Goal: Task Accomplishment & Management: Complete application form

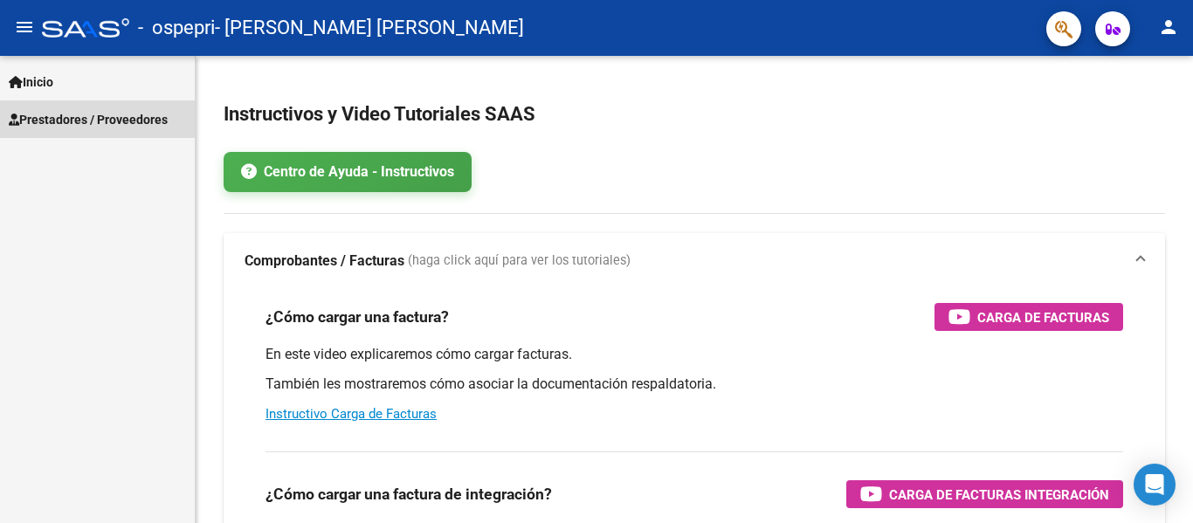
click at [75, 112] on span "Prestadores / Proveedores" at bounding box center [88, 119] width 159 height 19
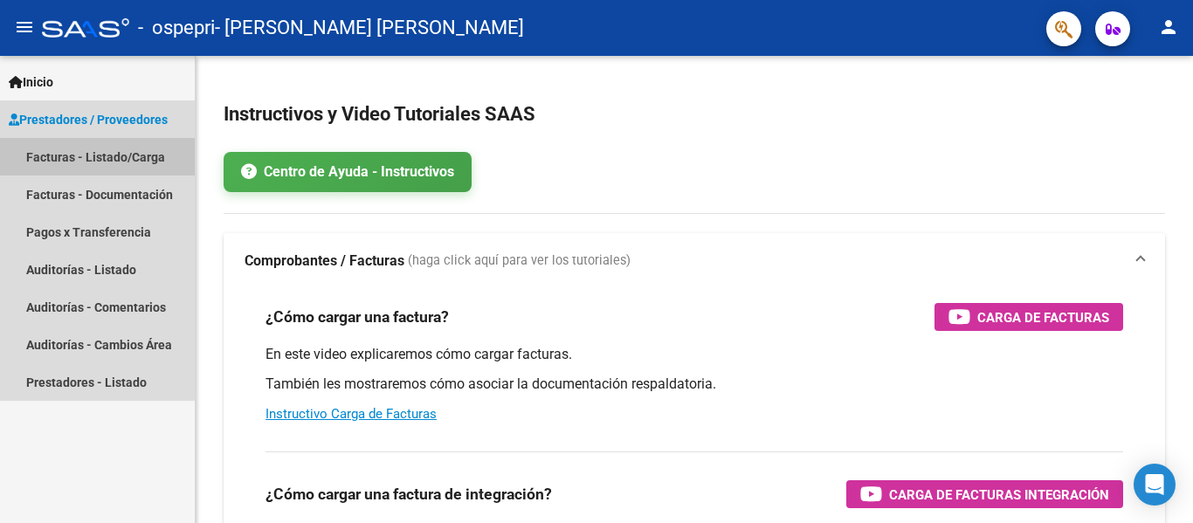
click at [63, 158] on link "Facturas - Listado/Carga" at bounding box center [97, 157] width 195 height 38
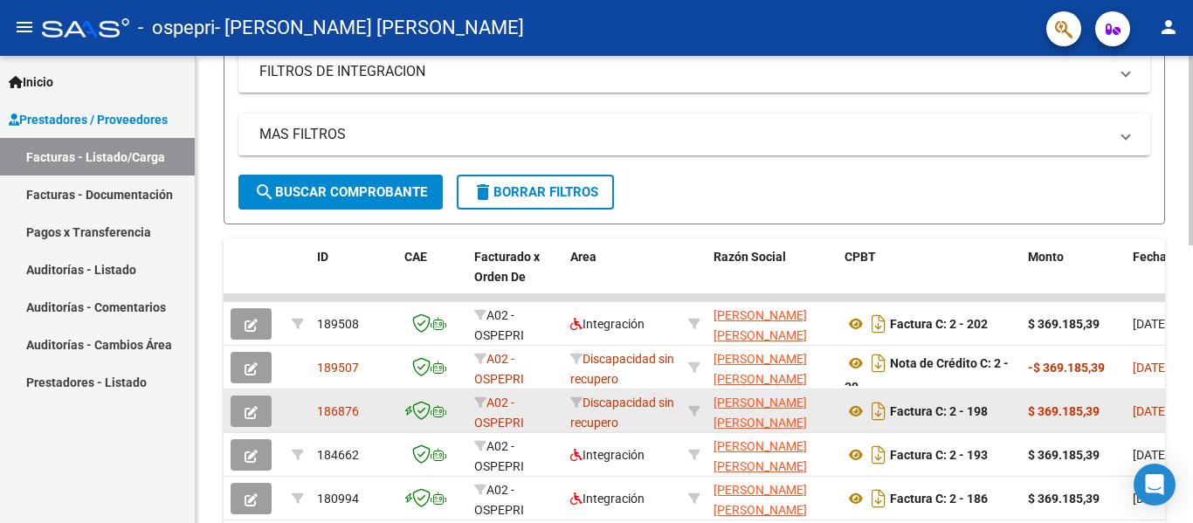
scroll to position [23, 0]
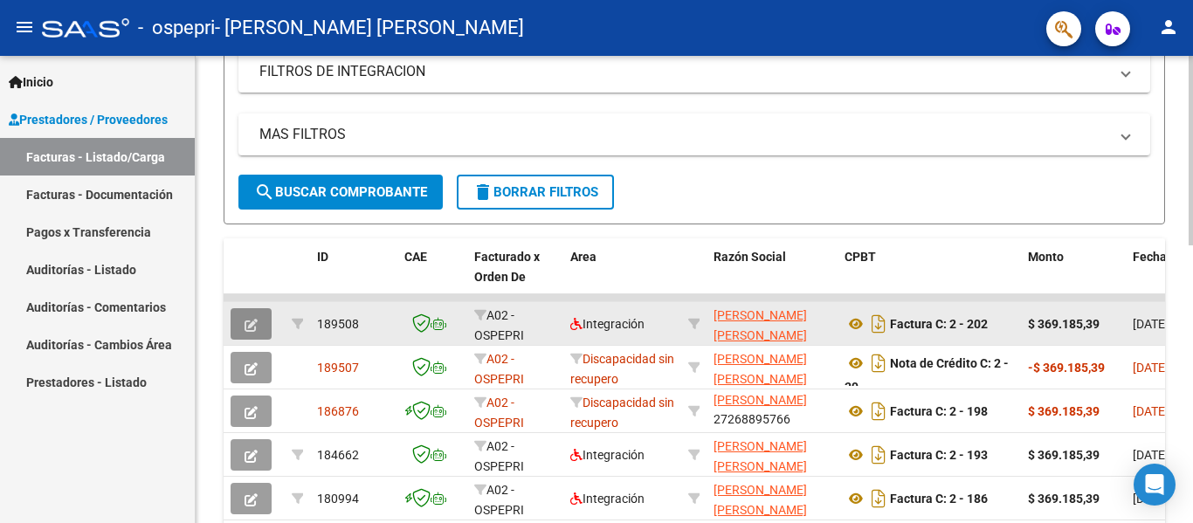
click at [255, 322] on icon "button" at bounding box center [251, 325] width 13 height 13
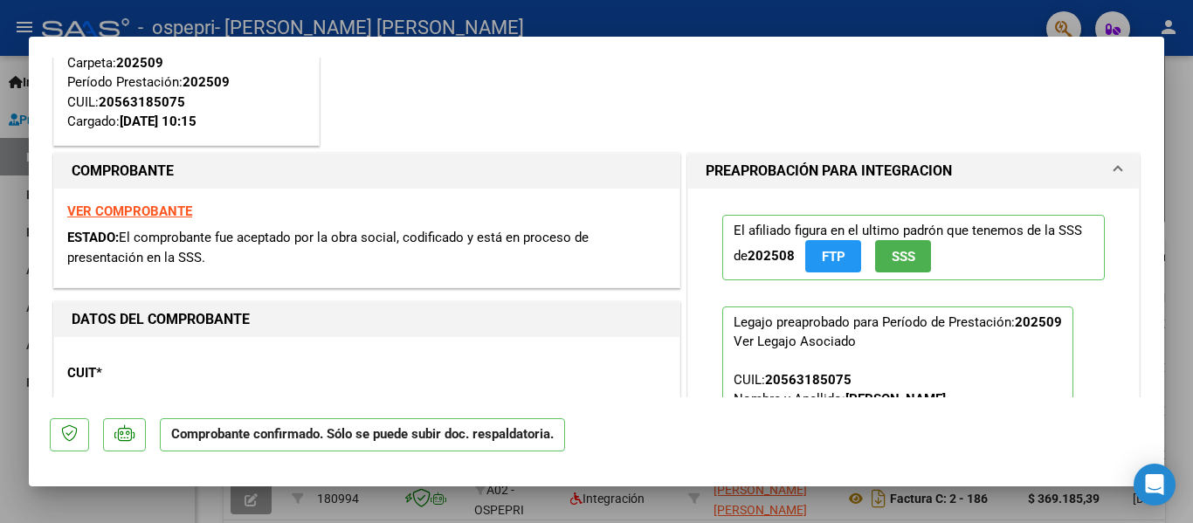
scroll to position [262, 0]
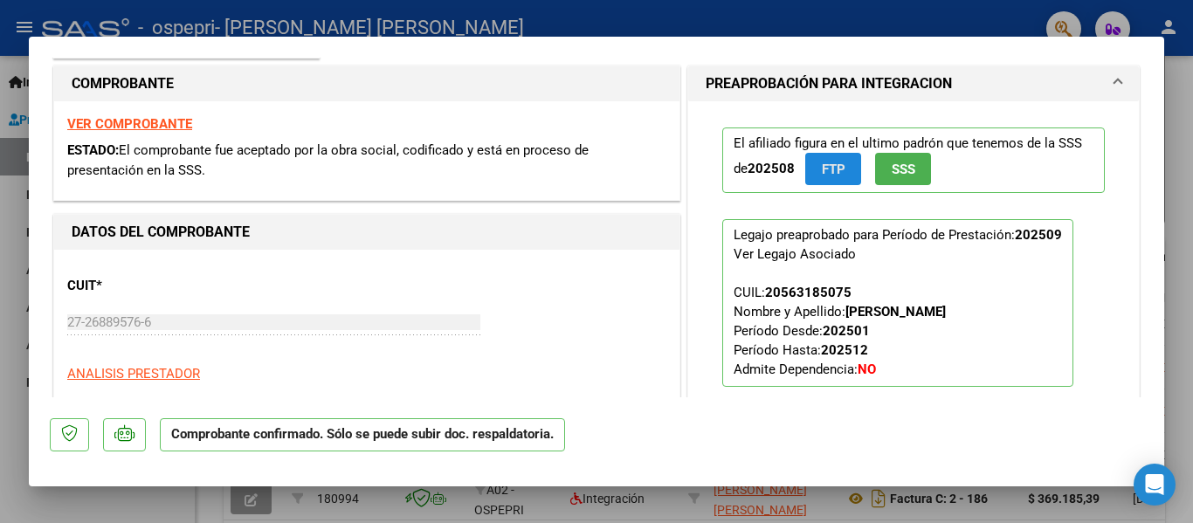
click at [822, 165] on span "FTP" at bounding box center [834, 170] width 24 height 16
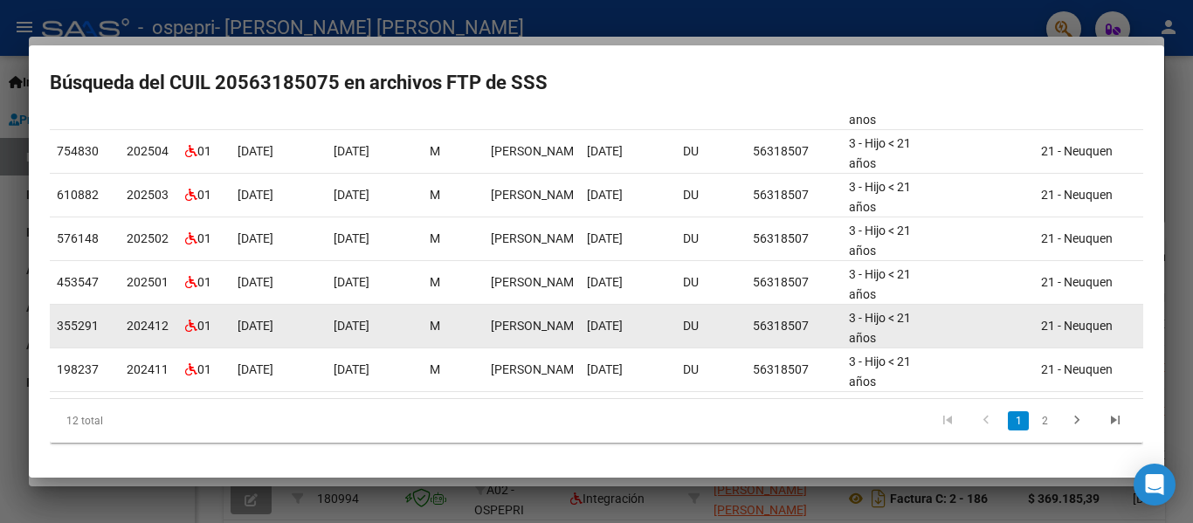
scroll to position [0, 0]
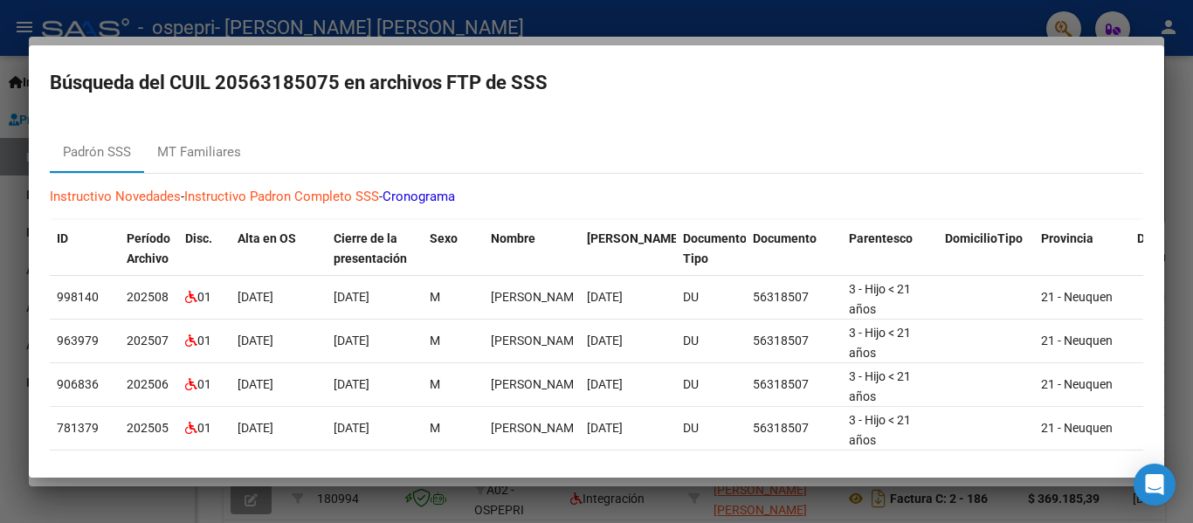
click at [10, 238] on div at bounding box center [596, 261] width 1193 height 523
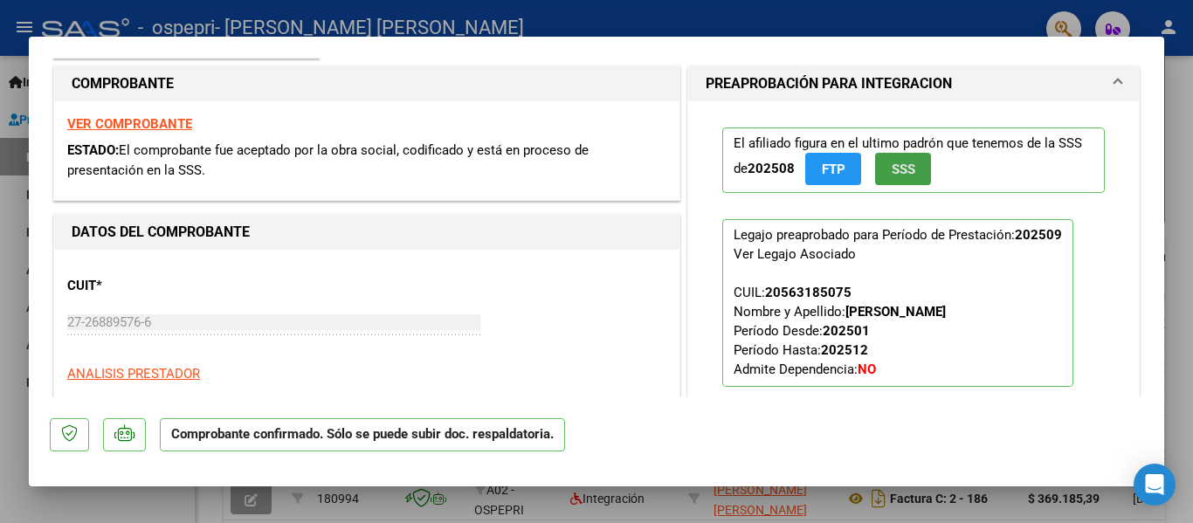
click at [893, 163] on span "SSS" at bounding box center [904, 170] width 24 height 16
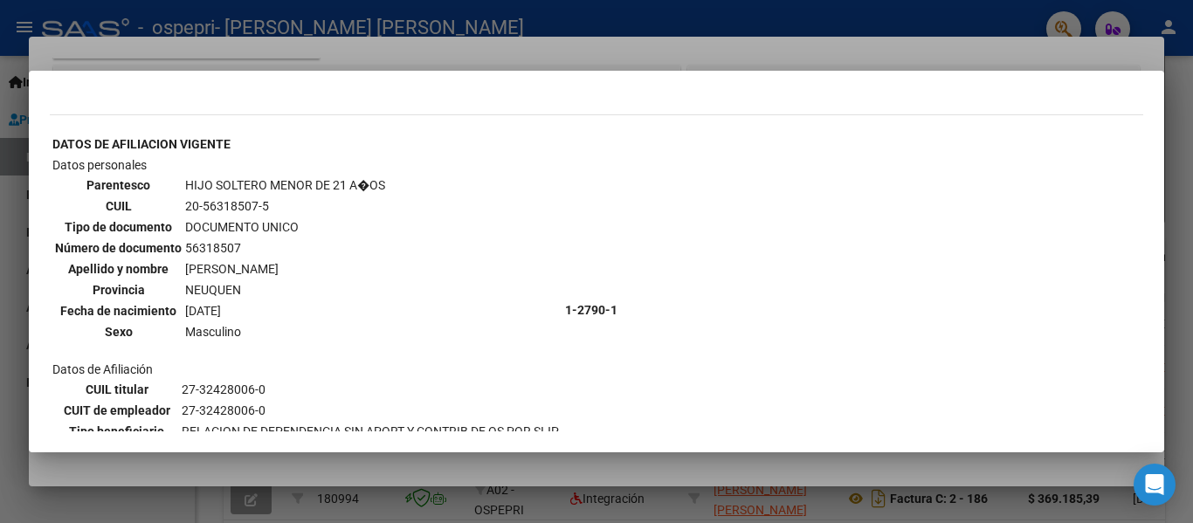
scroll to position [549, 0]
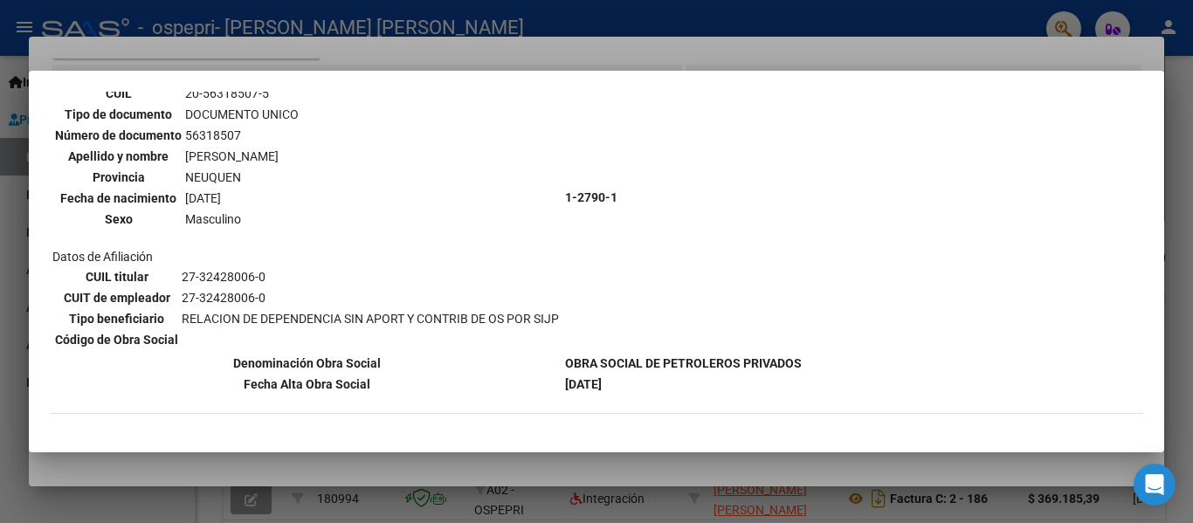
click at [122, 504] on div at bounding box center [596, 261] width 1193 height 523
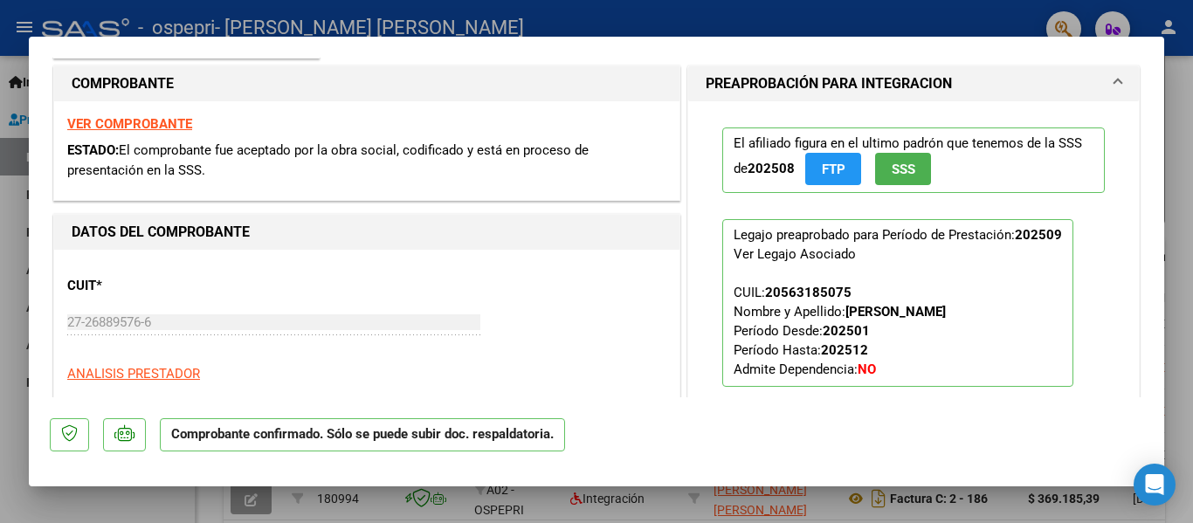
scroll to position [0, 0]
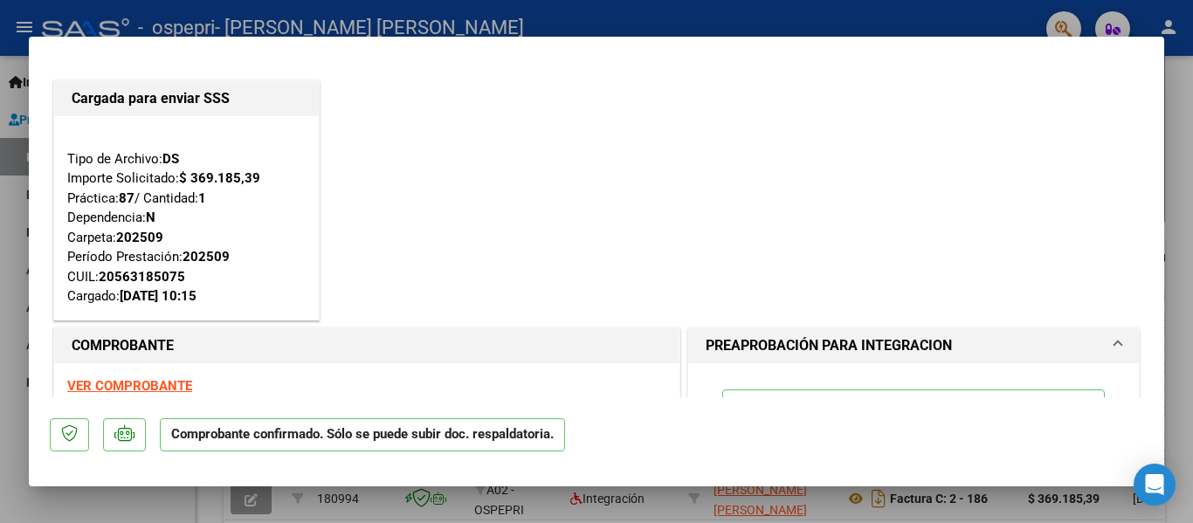
click at [137, 382] on strong "VER COMPROBANTE" at bounding box center [129, 386] width 125 height 16
click at [1180, 232] on div at bounding box center [596, 261] width 1193 height 523
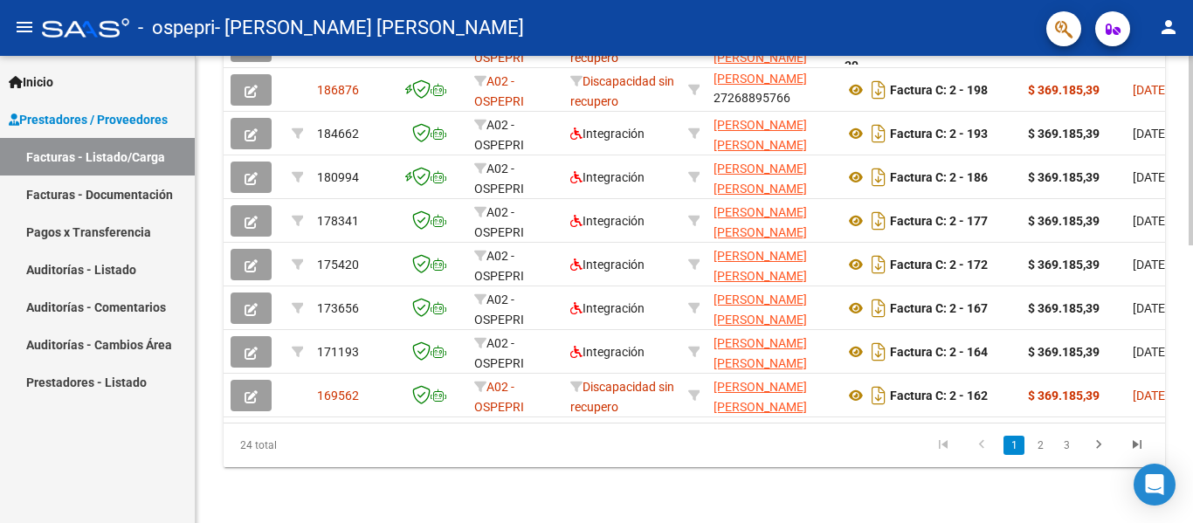
scroll to position [423, 0]
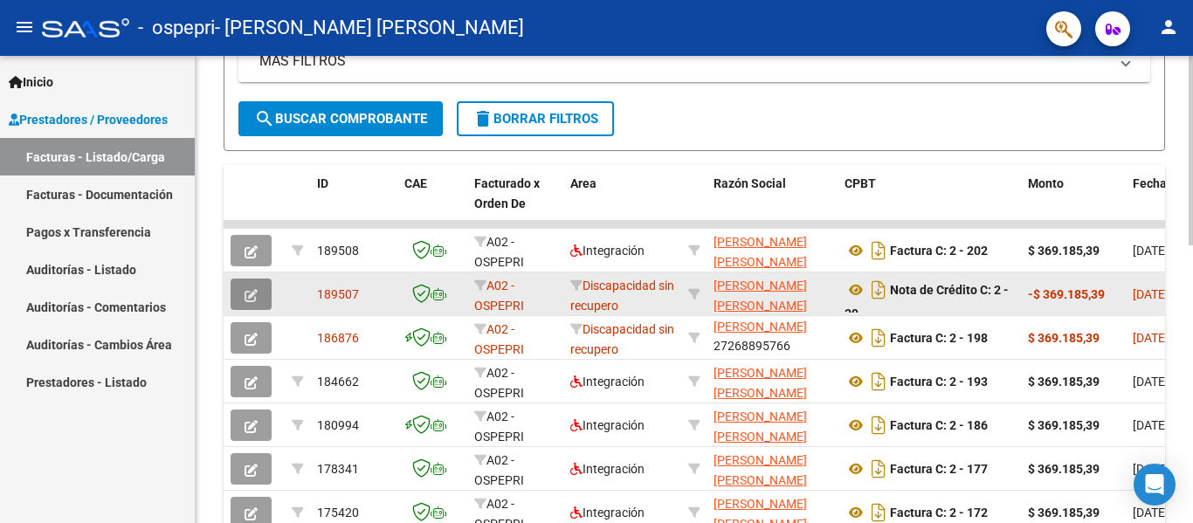
click at [242, 293] on button "button" at bounding box center [251, 294] width 41 height 31
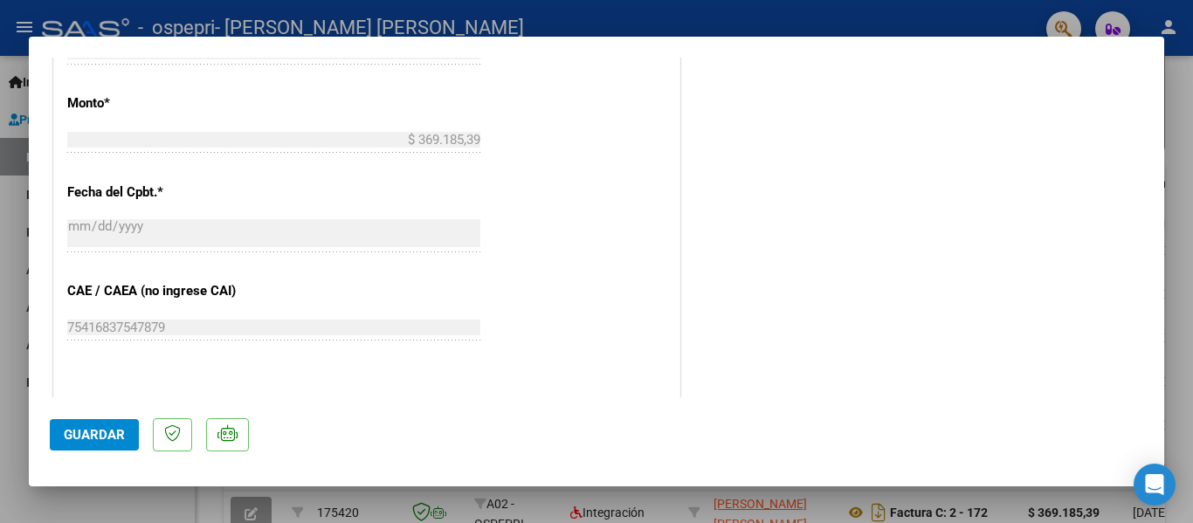
scroll to position [786, 0]
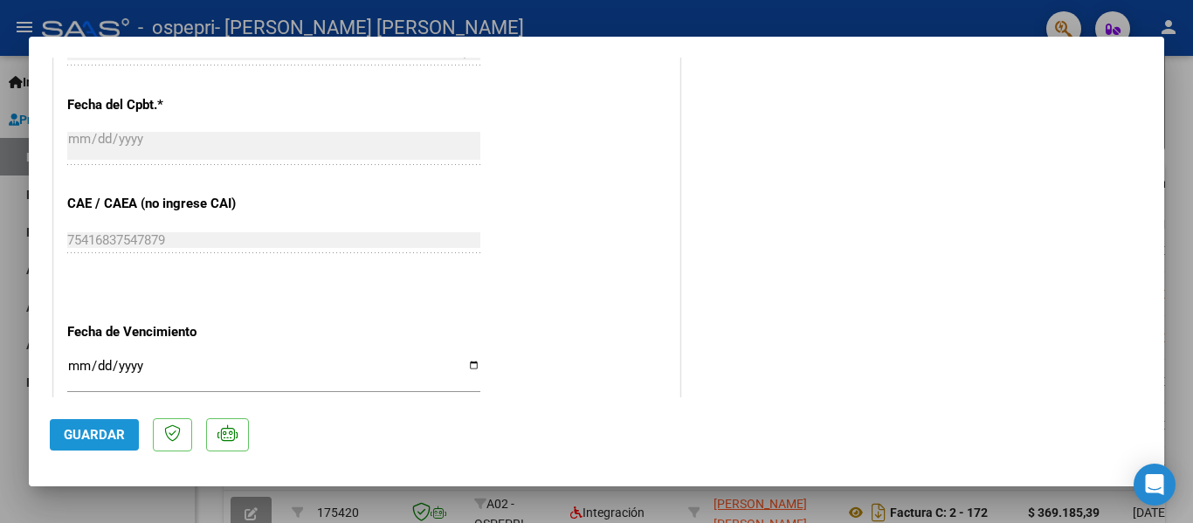
click at [72, 425] on button "Guardar" at bounding box center [94, 434] width 89 height 31
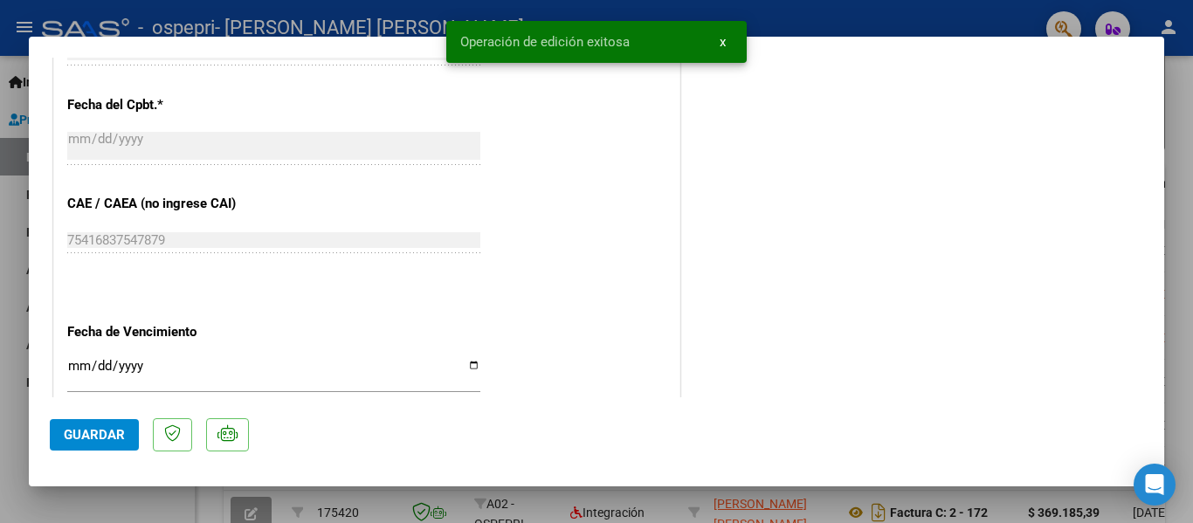
scroll to position [991, 0]
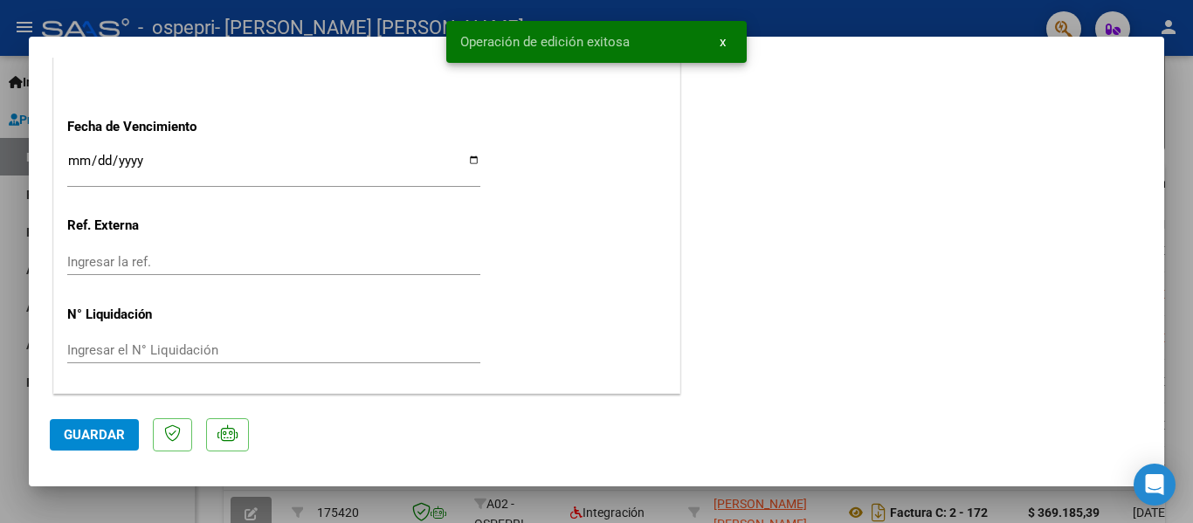
click at [1192, 327] on div at bounding box center [596, 261] width 1193 height 523
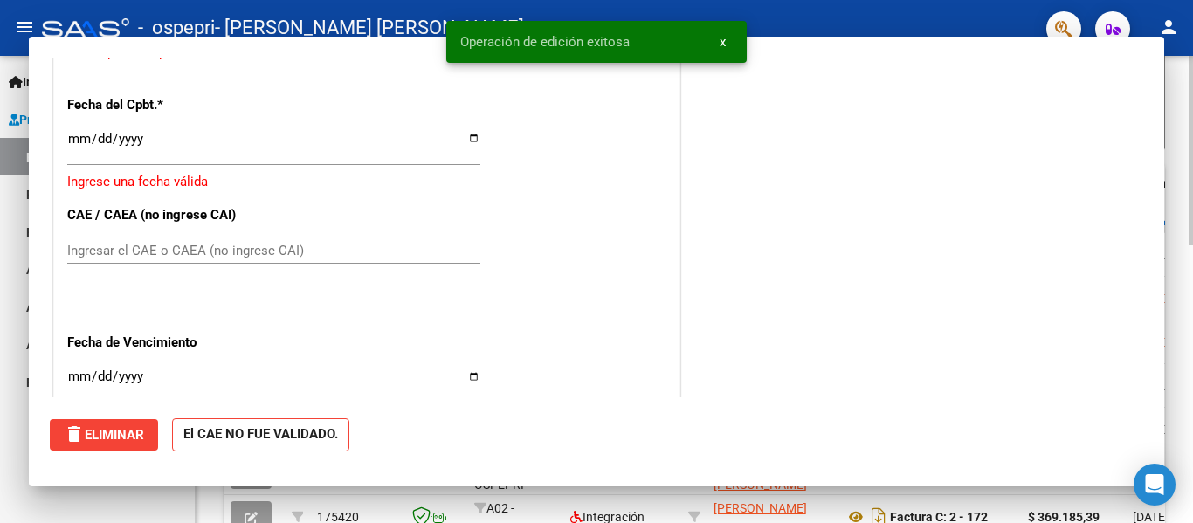
click at [1180, 335] on div "Video tutorial PRESTADORES -> Listado de CPBTs Emitidos por Prestadores / Prove…" at bounding box center [694, 204] width 997 height 1142
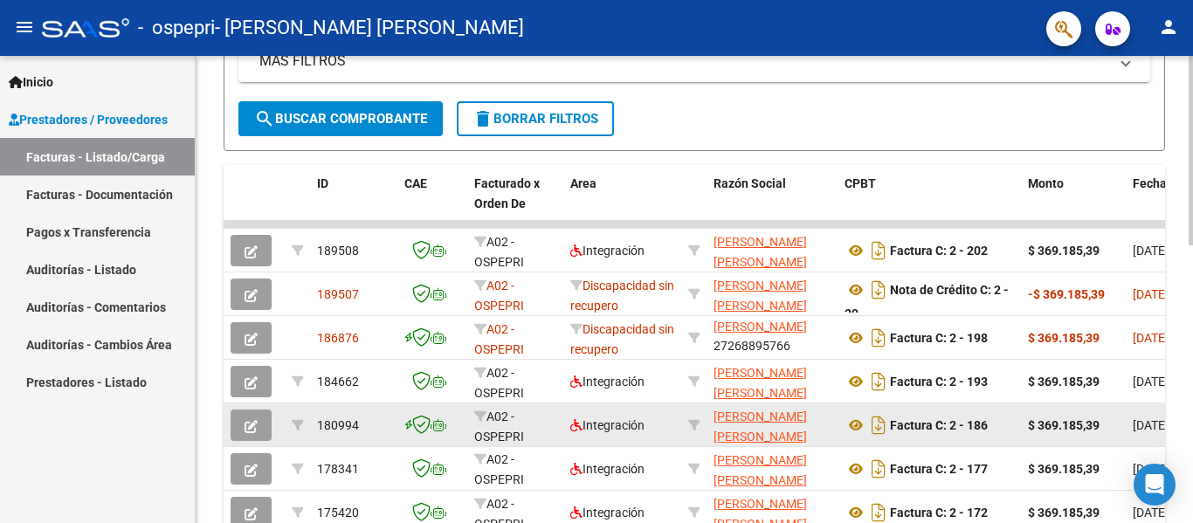
scroll to position [1, 0]
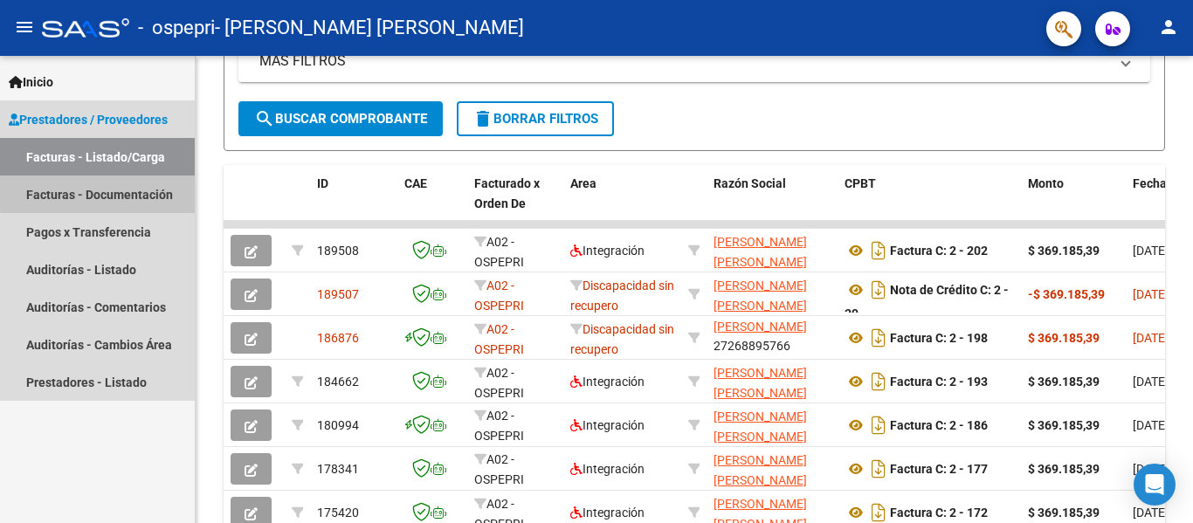
click at [104, 192] on link "Facturas - Documentación" at bounding box center [97, 195] width 195 height 38
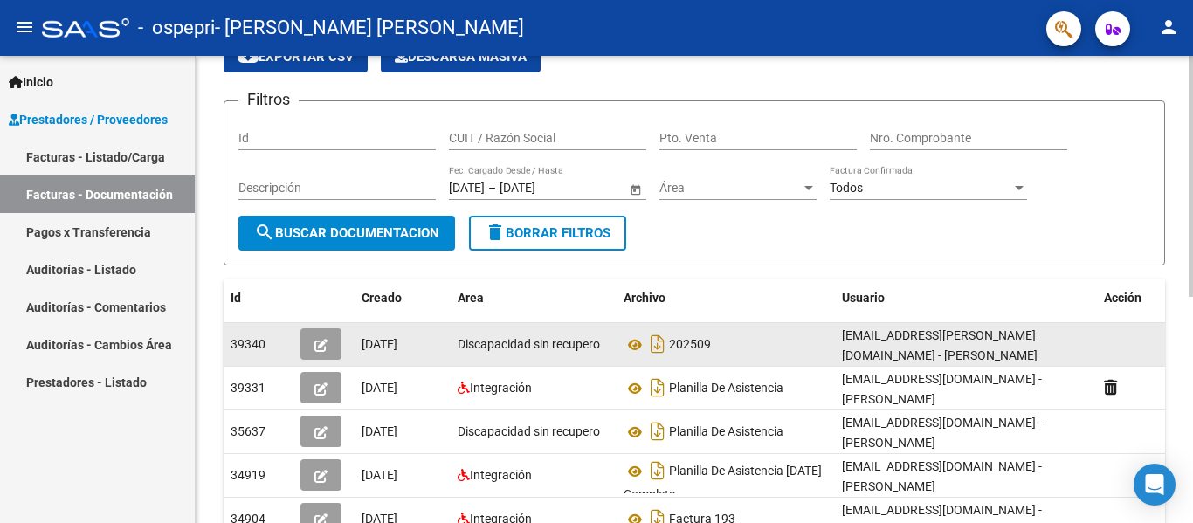
scroll to position [175, 0]
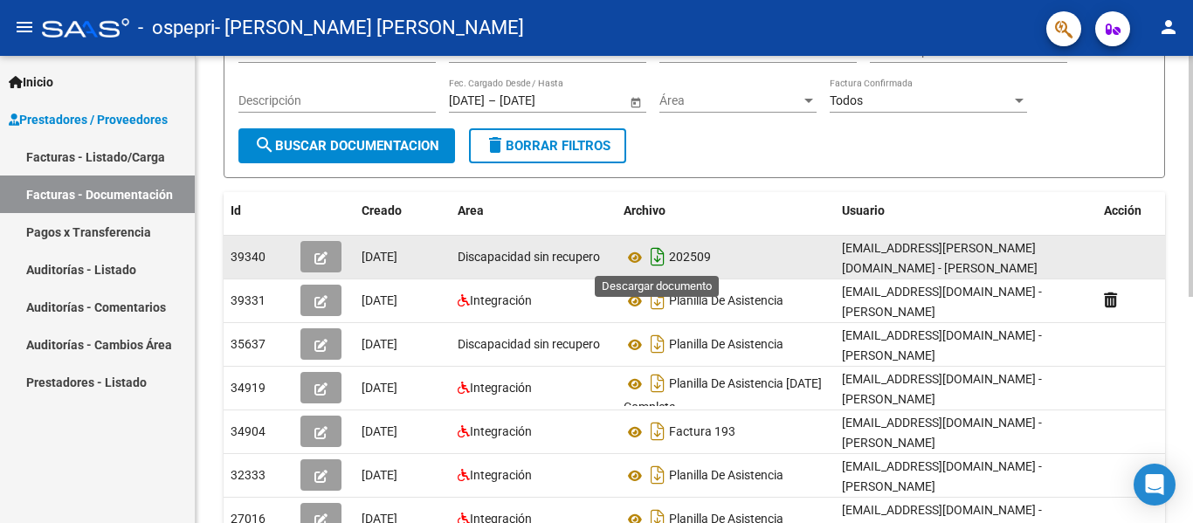
click at [653, 258] on icon "Descargar documento" at bounding box center [657, 257] width 23 height 28
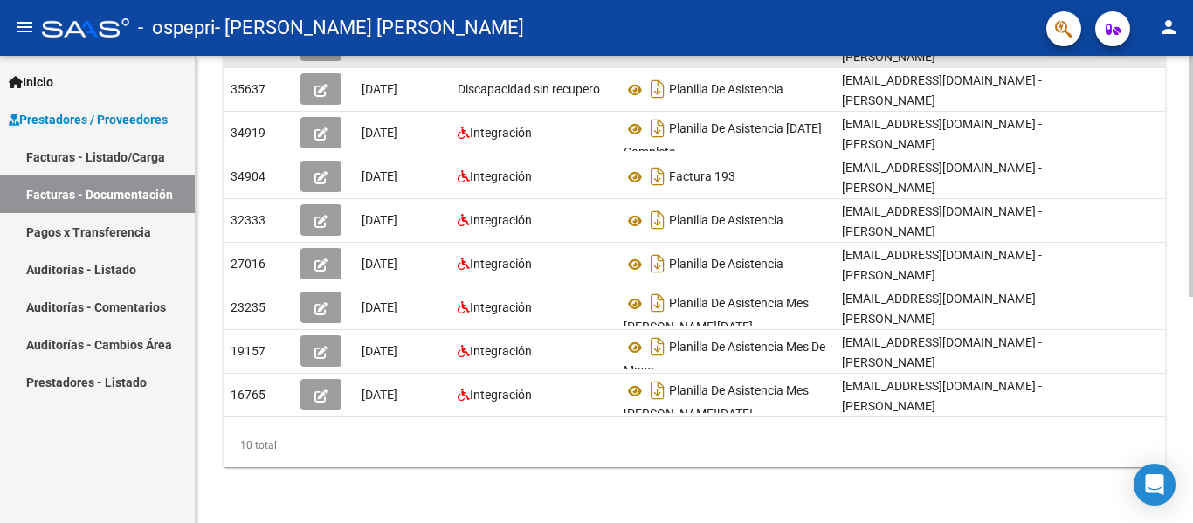
scroll to position [90, 0]
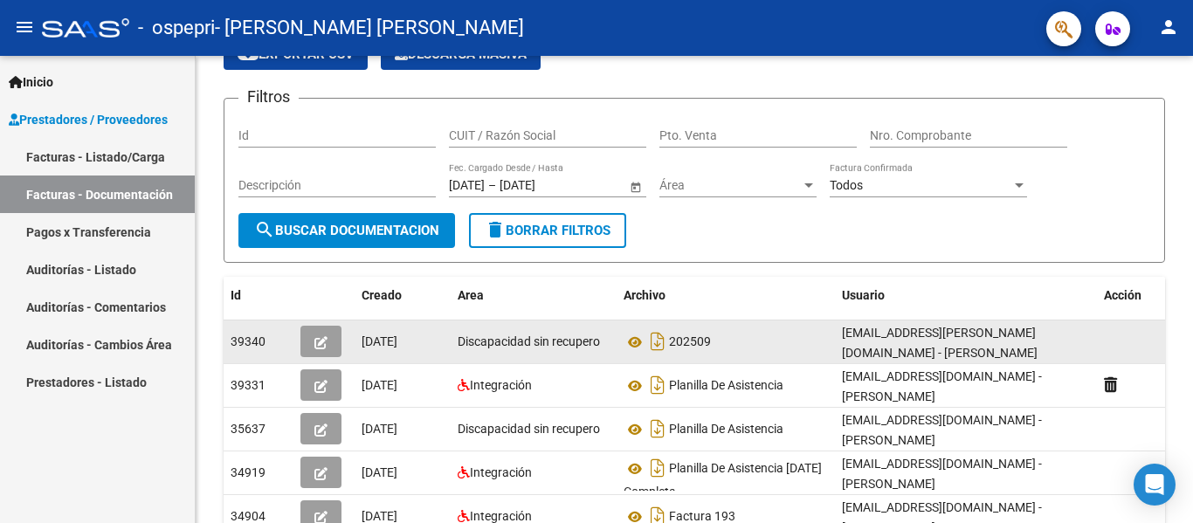
click at [39, 152] on link "Facturas - Listado/Carga" at bounding box center [97, 157] width 195 height 38
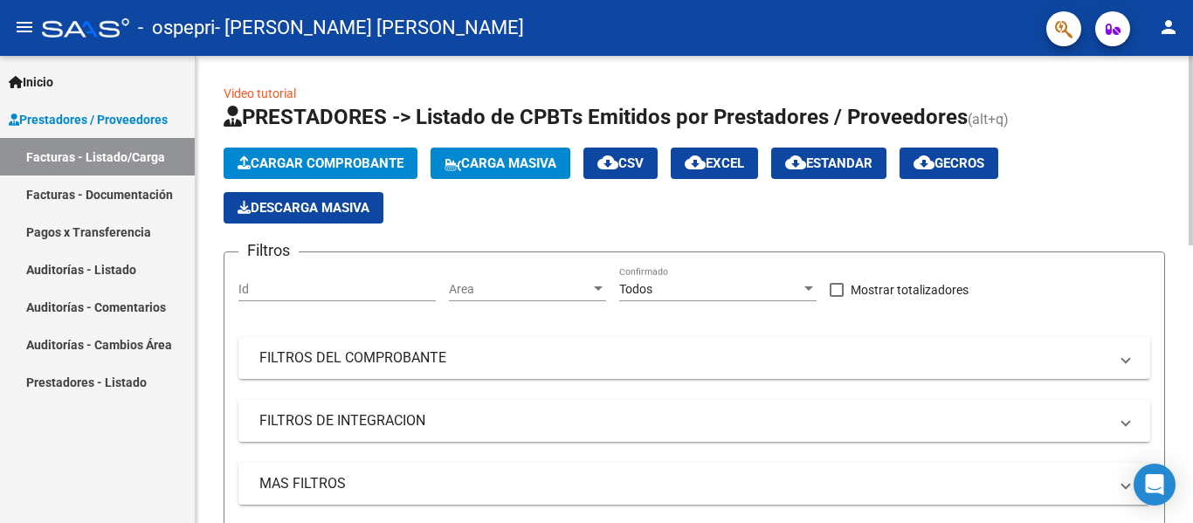
click at [0, 138] on link "Facturas - Listado/Carga" at bounding box center [97, 157] width 195 height 38
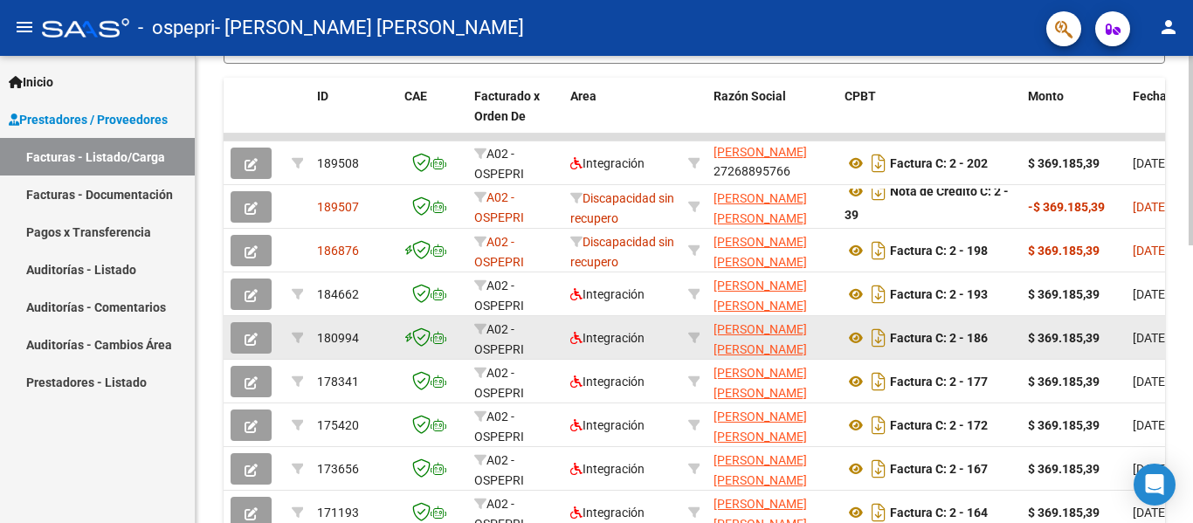
scroll to position [423, 0]
